Goal: Task Accomplishment & Management: Use online tool/utility

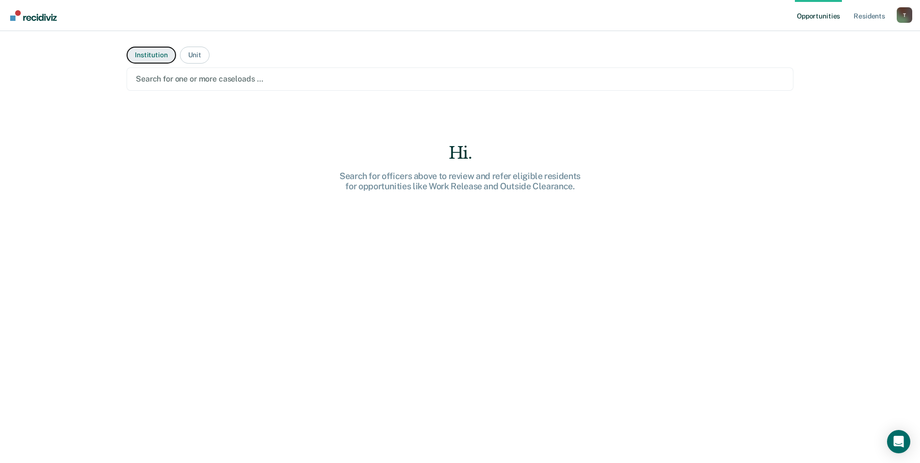
click at [147, 58] on button "Institution" at bounding box center [151, 55] width 49 height 17
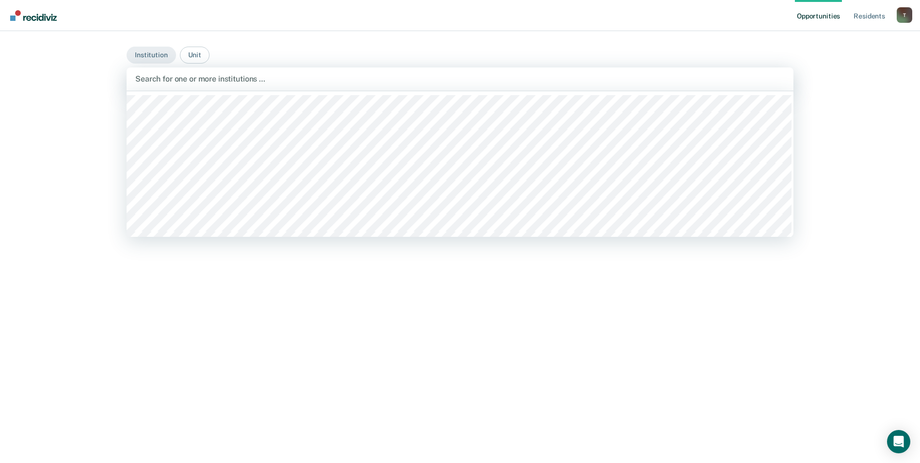
click at [171, 77] on div at bounding box center [459, 78] width 649 height 11
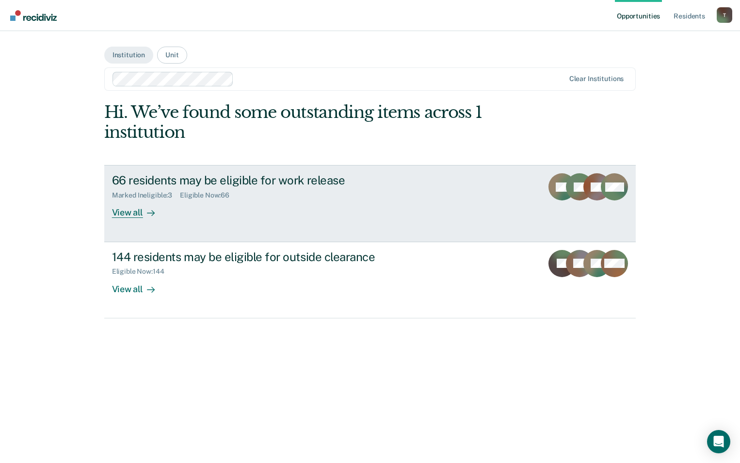
click at [134, 213] on div "View all" at bounding box center [139, 208] width 54 height 19
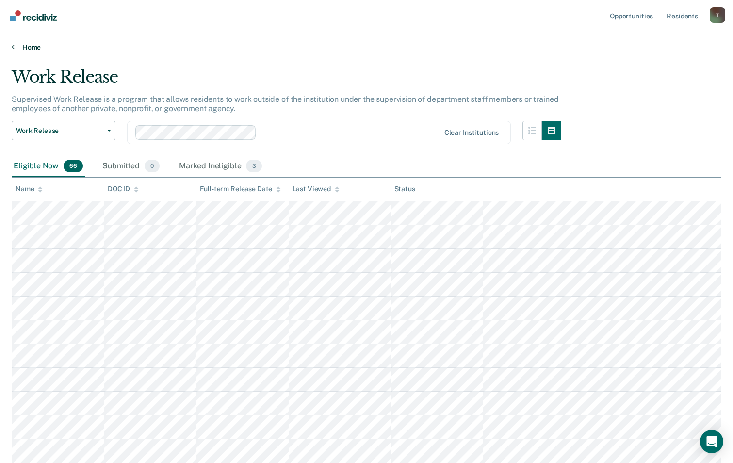
click at [12, 48] on icon at bounding box center [13, 47] width 3 height 8
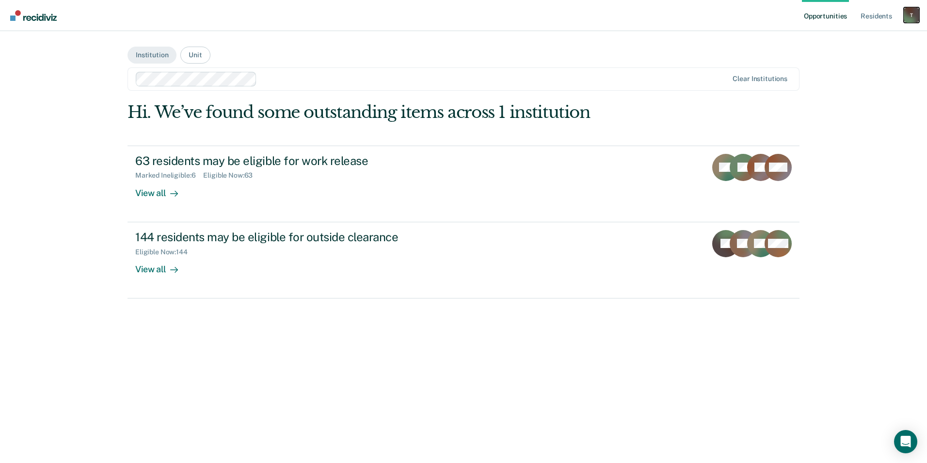
click at [911, 17] on div "T" at bounding box center [912, 15] width 16 height 16
click at [838, 65] on link "Log Out" at bounding box center [873, 64] width 78 height 8
